Goal: Information Seeking & Learning: Learn about a topic

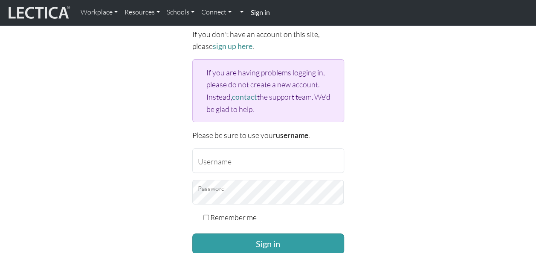
scroll to position [66, 0]
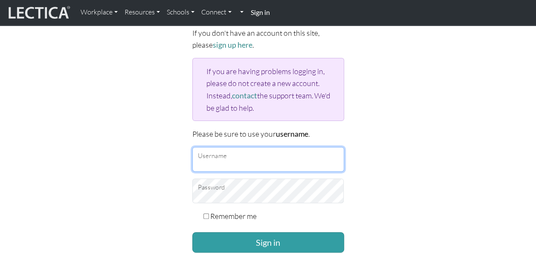
type input "[EMAIL_ADDRESS][DOMAIN_NAME]"
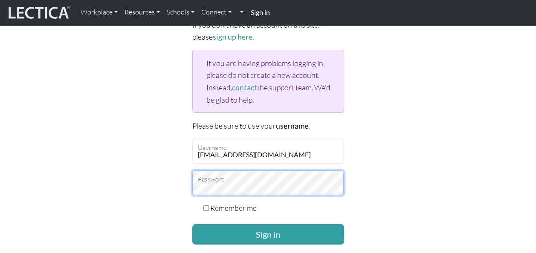
scroll to position [75, 0]
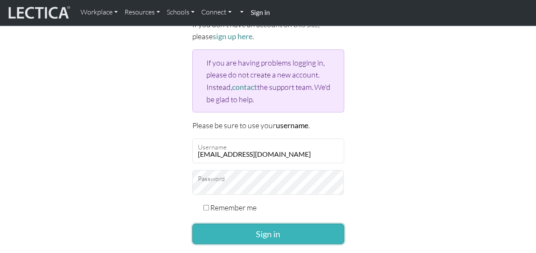
click at [267, 230] on button "Sign in" at bounding box center [268, 234] width 152 height 20
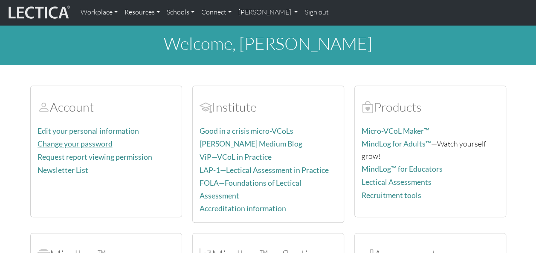
click at [99, 142] on link "Change your password" at bounding box center [75, 143] width 75 height 9
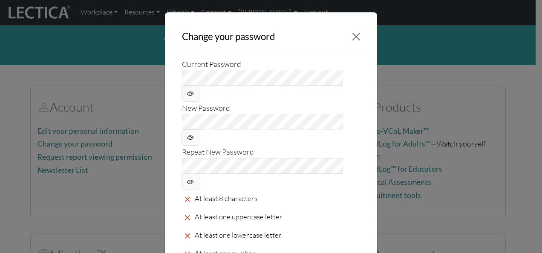
click at [194, 133] on icon at bounding box center [190, 138] width 7 height 10
click at [352, 35] on button "Close" at bounding box center [356, 36] width 14 height 14
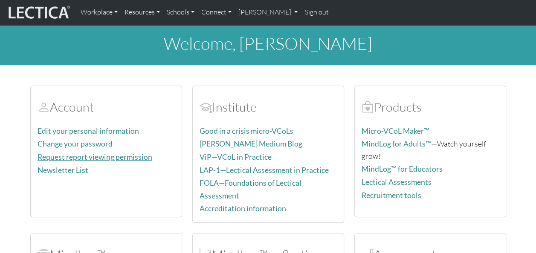
click at [120, 157] on link "Request report viewing permission" at bounding box center [95, 157] width 115 height 9
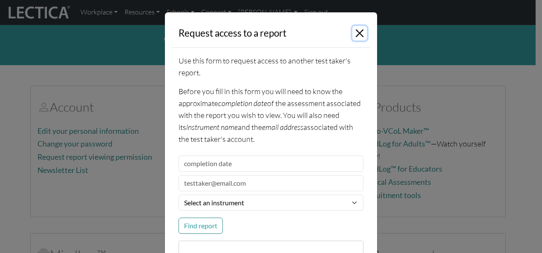
click at [356, 30] on button "Close" at bounding box center [360, 33] width 14 height 14
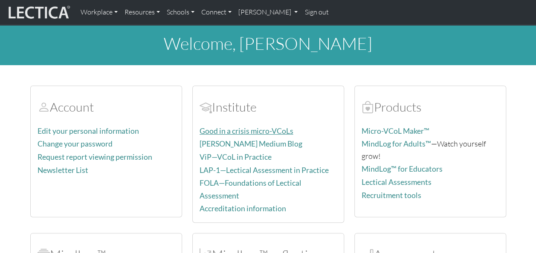
click at [275, 131] on link "Good in a crisis micro-VCoLs" at bounding box center [247, 131] width 94 height 9
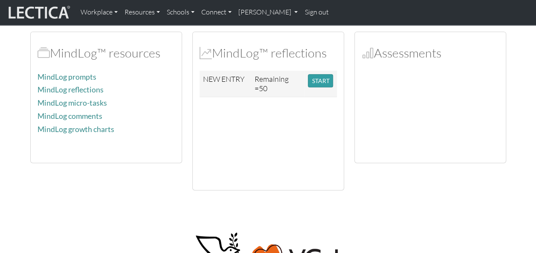
scroll to position [202, 0]
click at [78, 85] on link "MindLog reflections" at bounding box center [71, 89] width 66 height 9
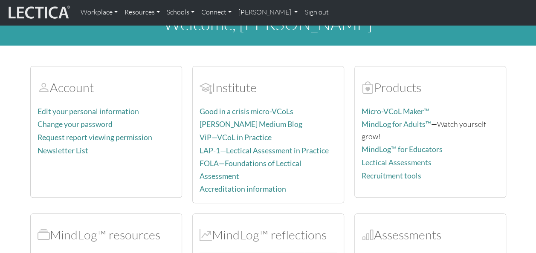
scroll to position [17, 0]
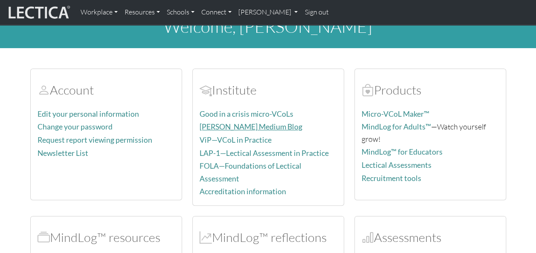
click at [231, 122] on link "Dr. Dawson's Medium Blog" at bounding box center [251, 126] width 103 height 9
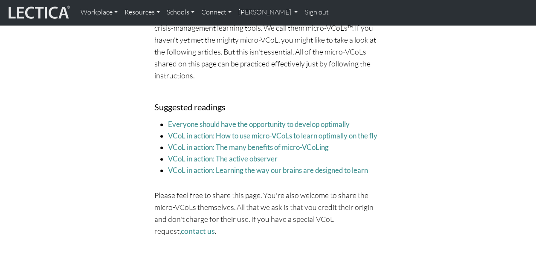
scroll to position [233, 0]
